Goal: Transaction & Acquisition: Purchase product/service

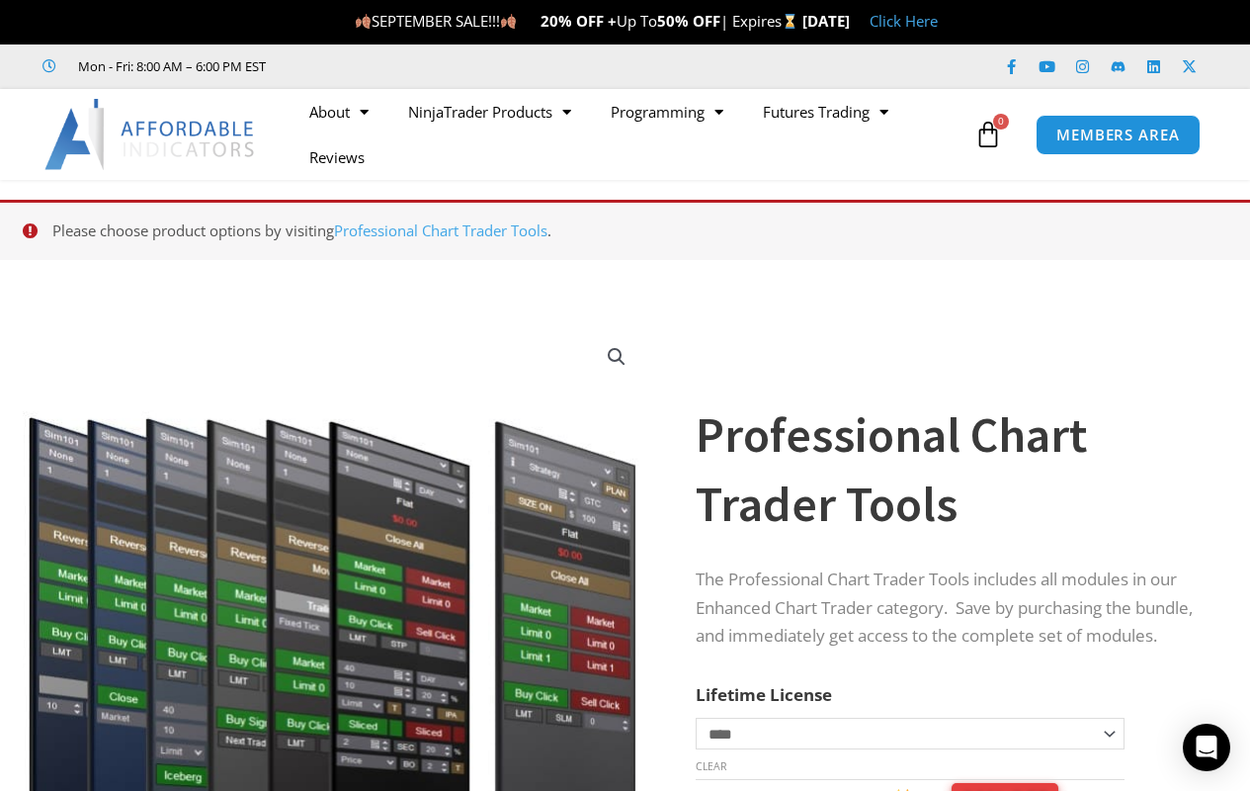
click at [617, 356] on link "View full-screen image gallery" at bounding box center [617, 357] width 36 height 36
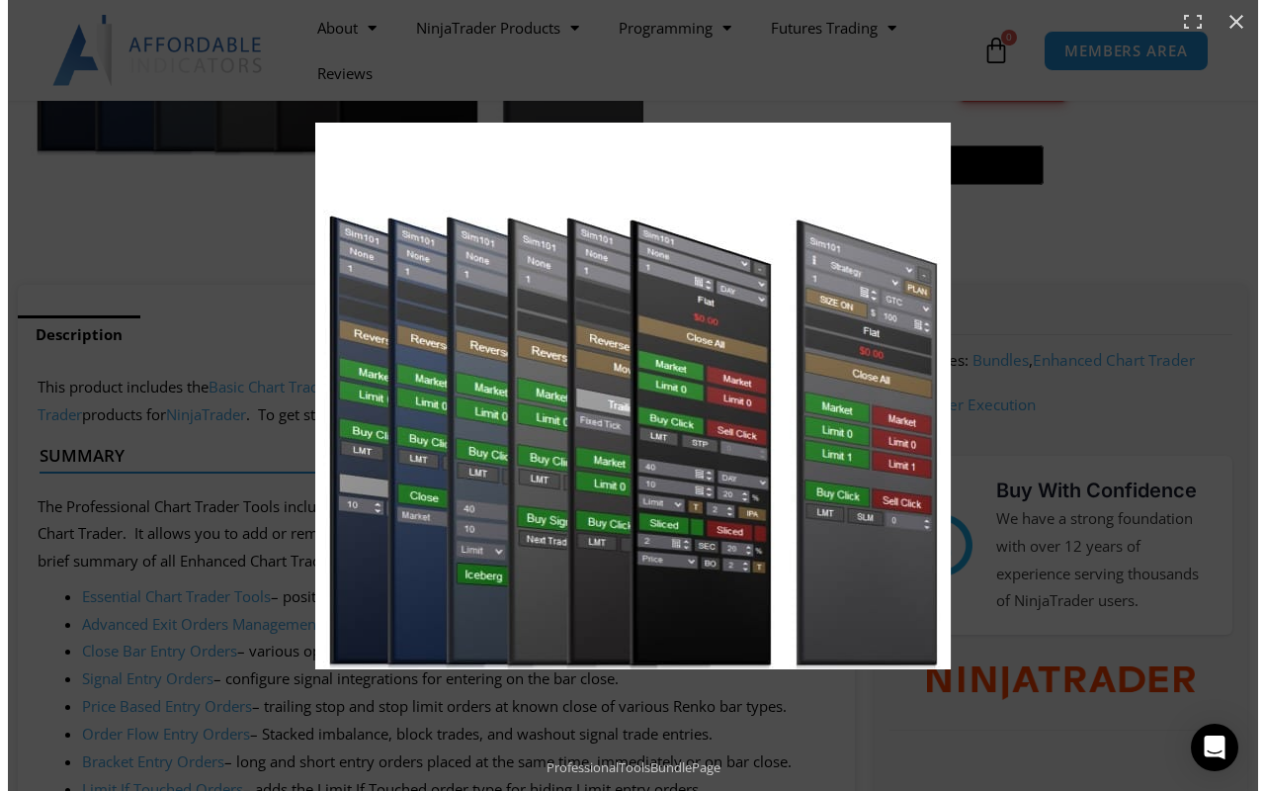
scroll to position [692, 0]
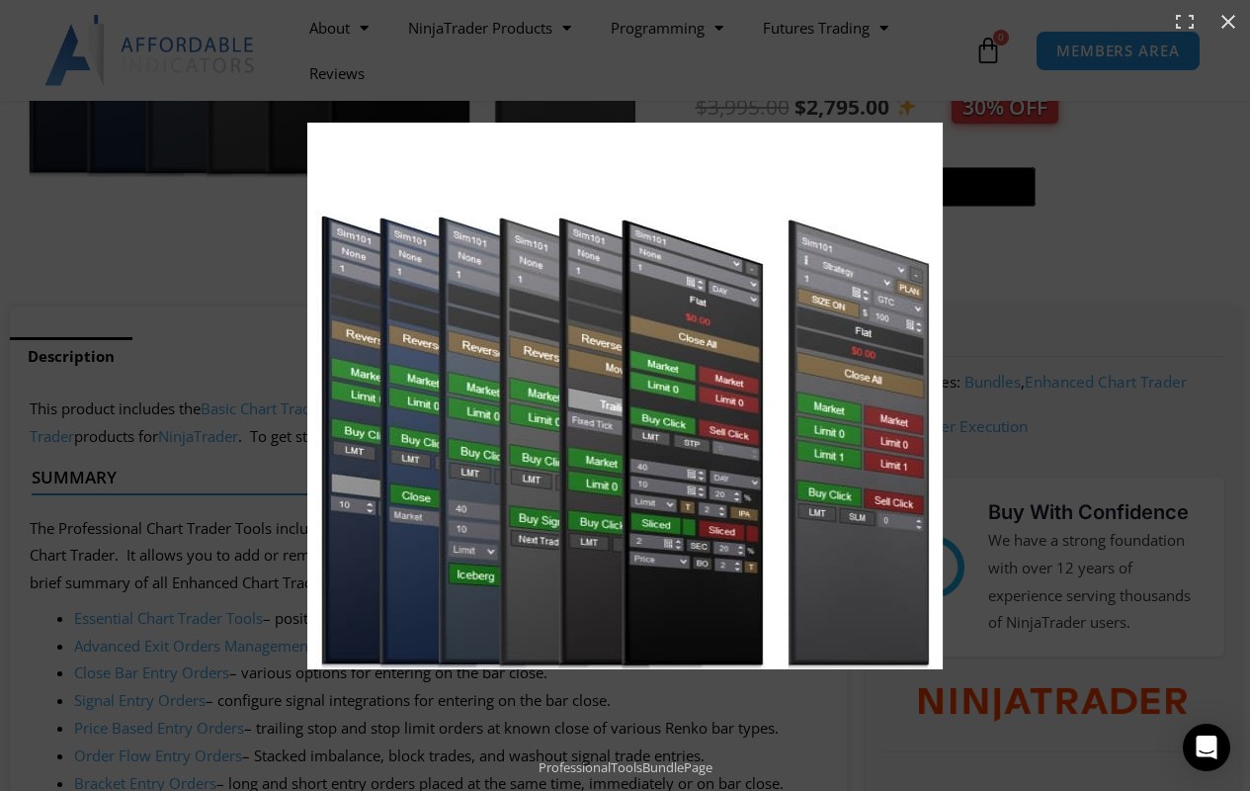
click at [1185, 22] on button "Toggle fullscreen" at bounding box center [1184, 21] width 43 height 43
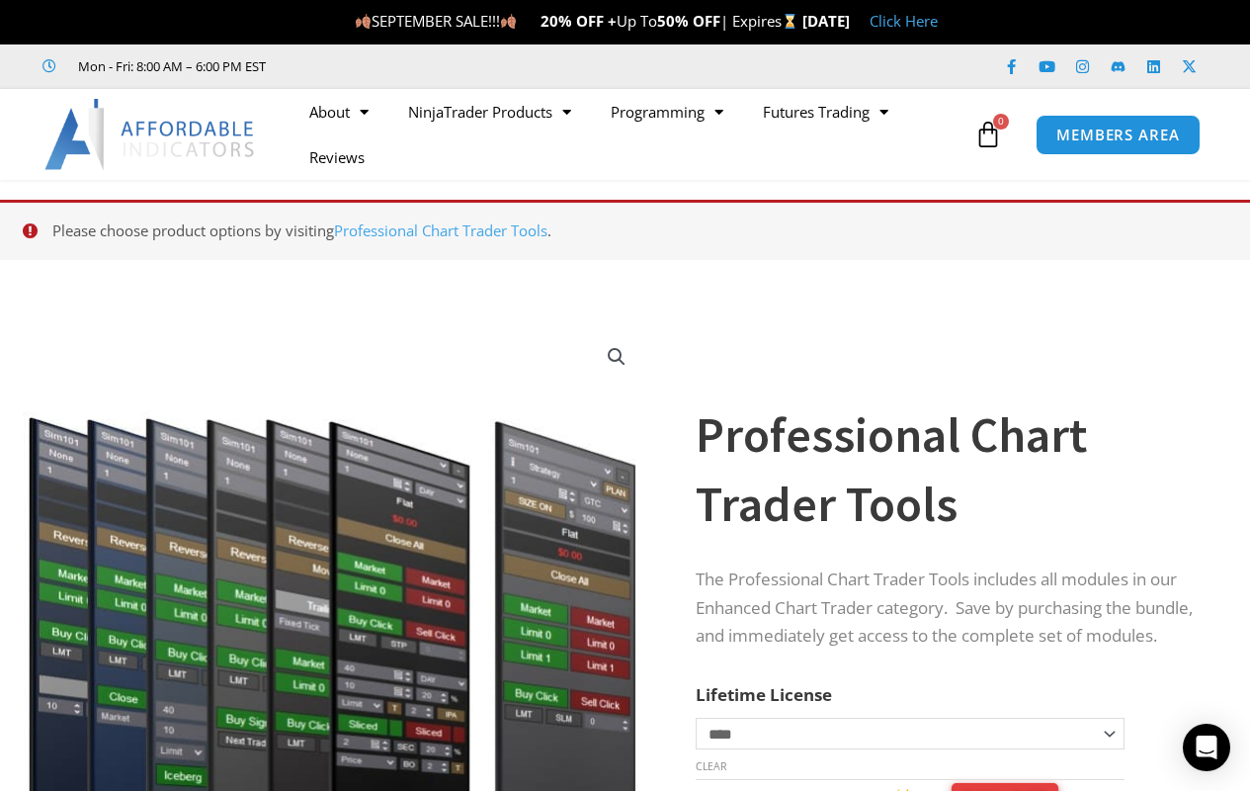
click at [617, 356] on link "View full-screen image gallery" at bounding box center [617, 357] width 36 height 36
